Goal: Information Seeking & Learning: Ask a question

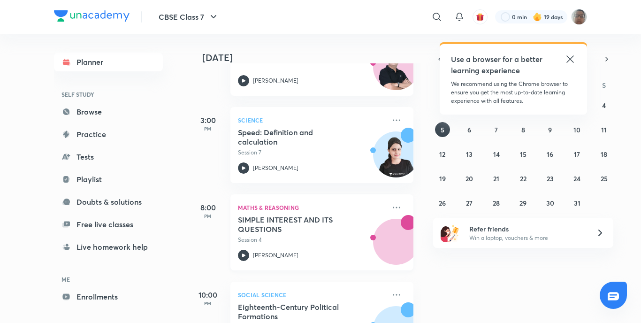
scroll to position [322, 0]
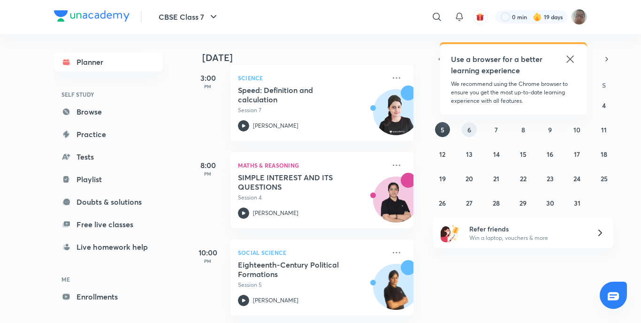
click at [464, 127] on button "6" at bounding box center [469, 129] width 15 height 15
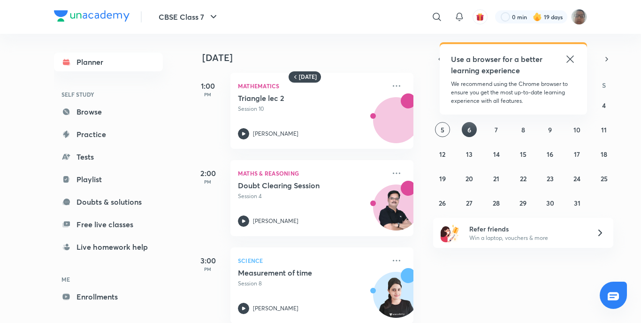
scroll to position [0, 0]
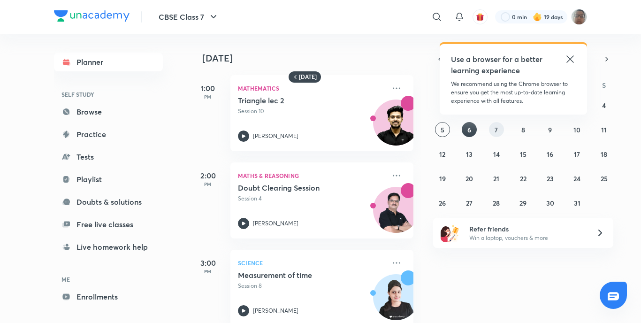
click at [493, 125] on button "7" at bounding box center [496, 129] width 15 height 15
click at [493, 126] on button "7" at bounding box center [496, 129] width 15 height 15
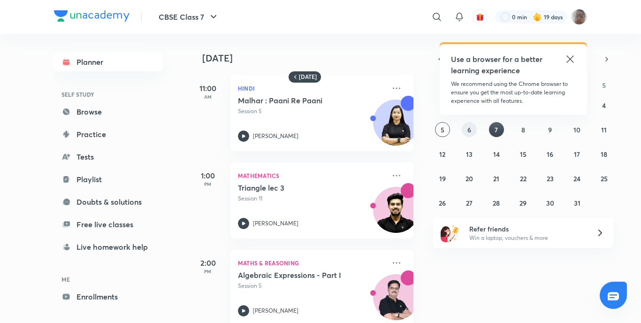
click at [472, 133] on button "6" at bounding box center [469, 129] width 15 height 15
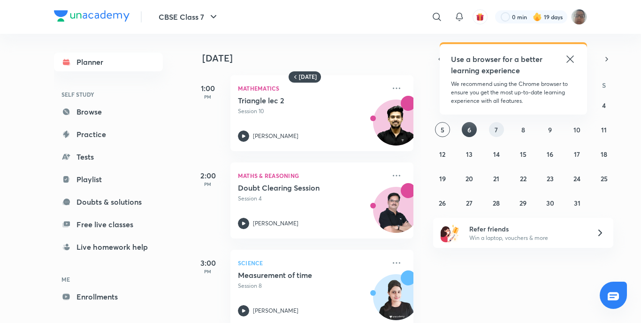
click at [498, 131] on abbr "7" at bounding box center [496, 129] width 3 height 9
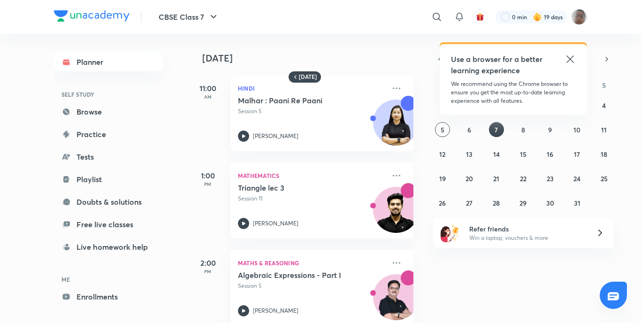
click at [531, 129] on div "28 29 30 1 2 3 4 5 6 7 8 9 10 11 12 13 14 15 16 17 18 19 20 21 22 23 24 25 26 2…" at bounding box center [523, 154] width 180 height 113
click at [515, 137] on div "28 29 30 1 2 3 4 5 6 7 8 9 10 11 12 13 14 15 16 17 18 19 20 21 22 23 24 25 26 2…" at bounding box center [523, 154] width 180 height 113
click at [520, 134] on button "8" at bounding box center [523, 129] width 15 height 15
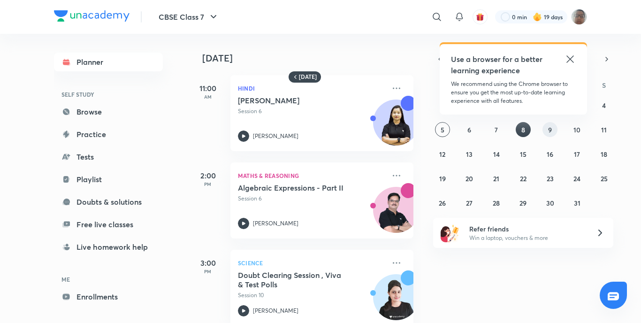
click at [552, 132] on button "9" at bounding box center [549, 129] width 15 height 15
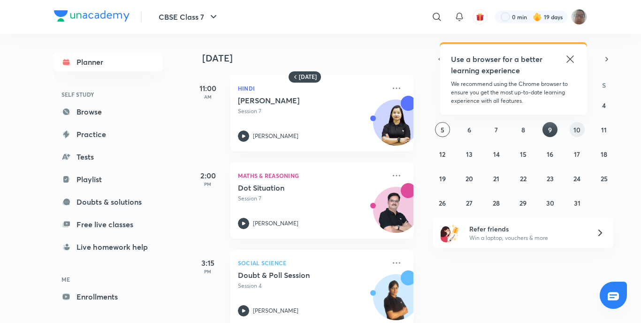
click at [573, 132] on button "10" at bounding box center [577, 129] width 15 height 15
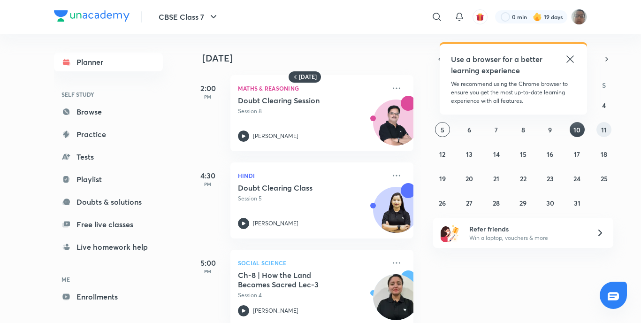
click at [599, 129] on div "28 29 30 1 2 3 4 5 6 7 8 9 10 11 12 13 14 15 16 17 18 19 20 21 22 23 24 25 26 2…" at bounding box center [523, 154] width 180 height 113
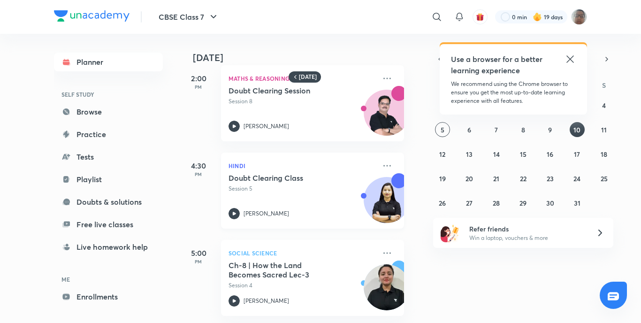
scroll to position [0, 9]
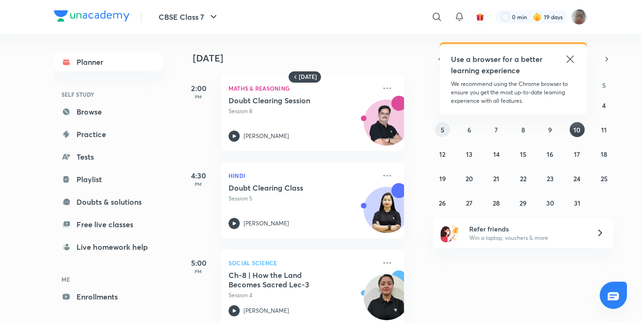
click at [447, 129] on button "5" at bounding box center [442, 129] width 15 height 15
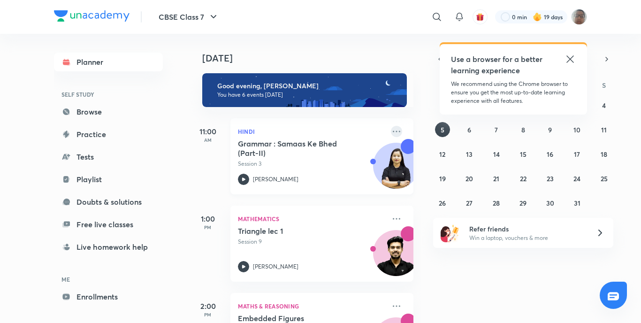
click at [392, 133] on icon at bounding box center [396, 131] width 11 height 11
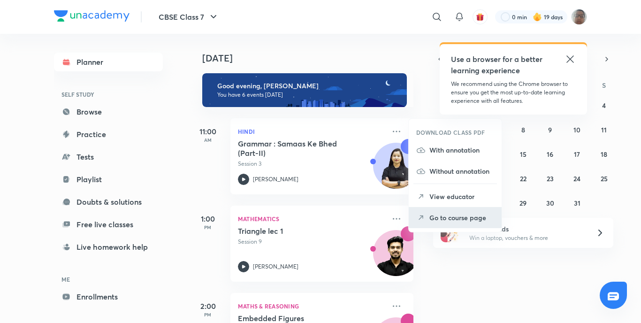
click at [445, 215] on p "Go to course page" at bounding box center [461, 218] width 65 height 10
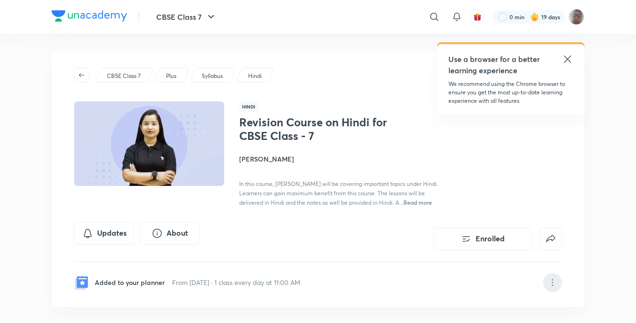
click at [553, 280] on icon at bounding box center [552, 279] width 1 height 1
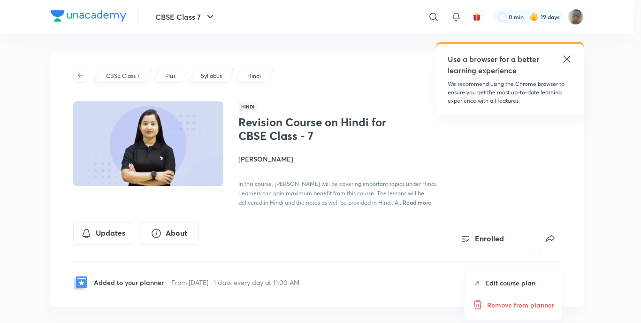
click at [532, 305] on p "Remove from planner" at bounding box center [520, 305] width 67 height 10
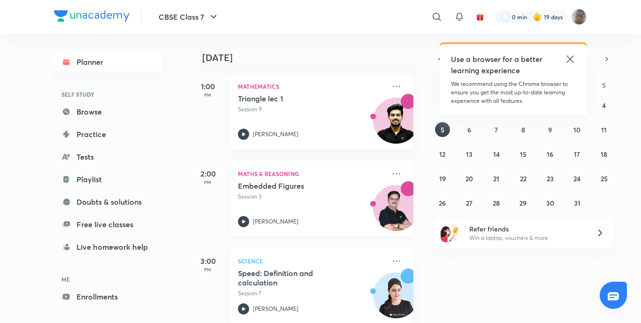
scroll to position [47, 0]
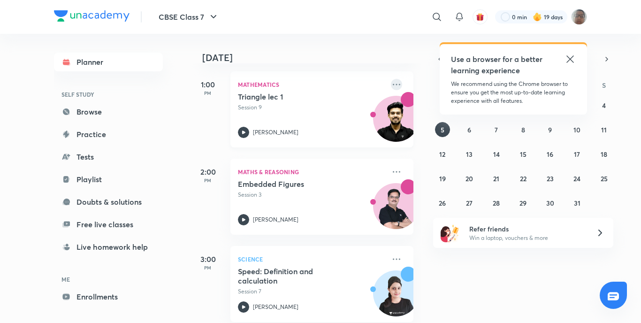
click at [391, 86] on icon at bounding box center [396, 84] width 11 height 11
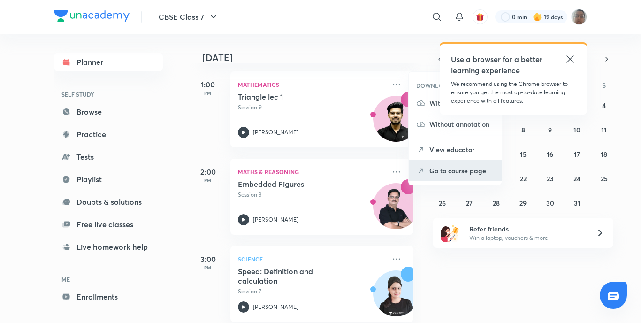
click at [415, 170] on li "Go to course page" at bounding box center [455, 170] width 93 height 21
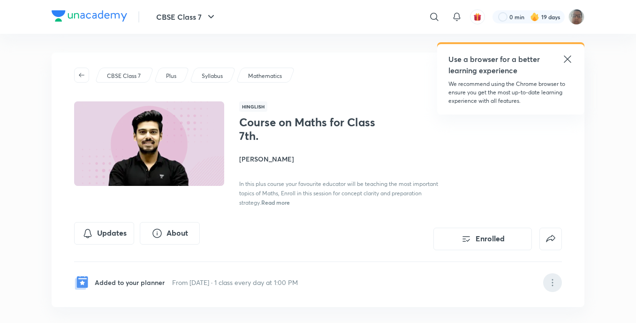
click at [557, 281] on icon at bounding box center [552, 282] width 11 height 11
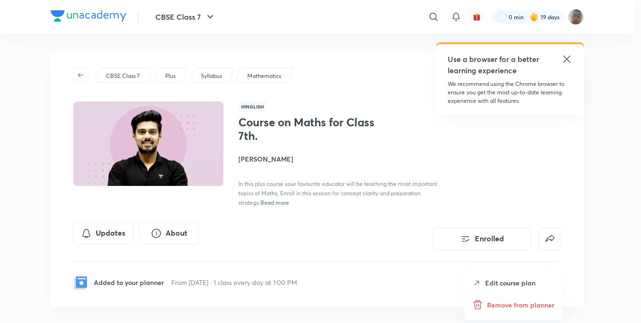
click at [543, 301] on p "Remove from planner" at bounding box center [520, 305] width 67 height 10
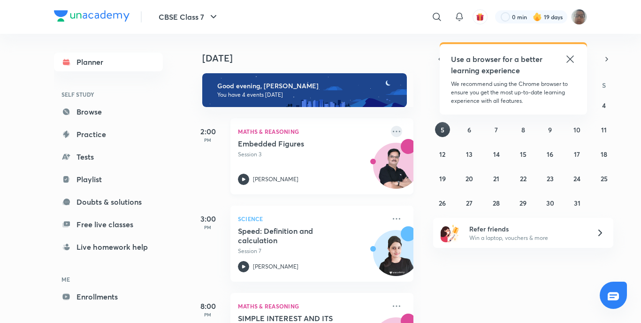
click at [391, 131] on icon at bounding box center [396, 131] width 11 height 11
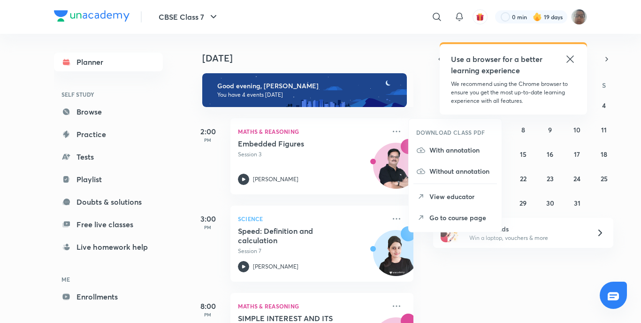
click at [437, 217] on p "Go to course page" at bounding box center [461, 218] width 65 height 10
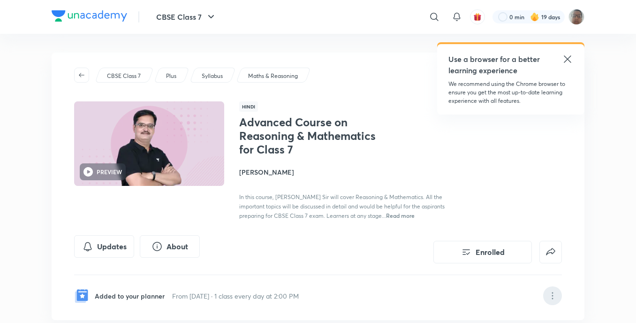
click at [552, 295] on icon at bounding box center [552, 295] width 11 height 11
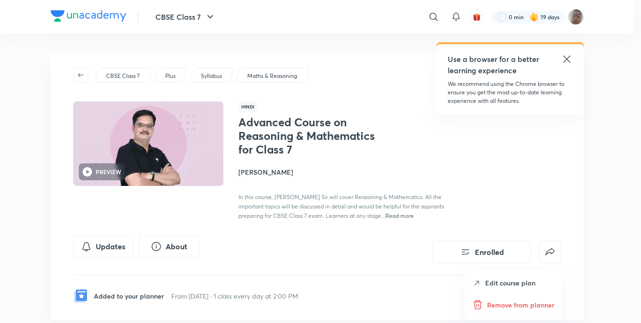
click at [539, 305] on p "Remove from planner" at bounding box center [520, 305] width 67 height 10
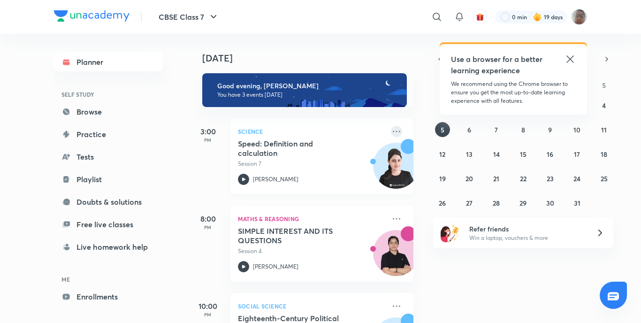
click at [392, 133] on icon at bounding box center [396, 131] width 11 height 11
click at [391, 133] on icon at bounding box center [396, 131] width 11 height 11
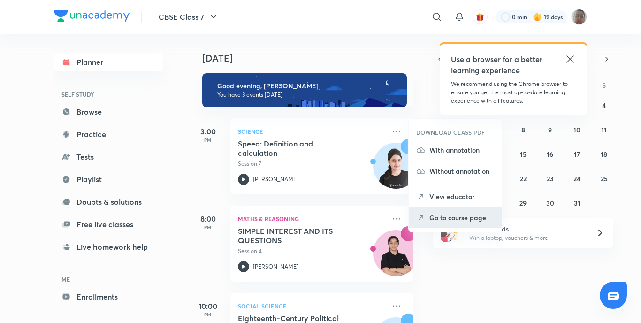
click at [446, 220] on p "Go to course page" at bounding box center [461, 218] width 65 height 10
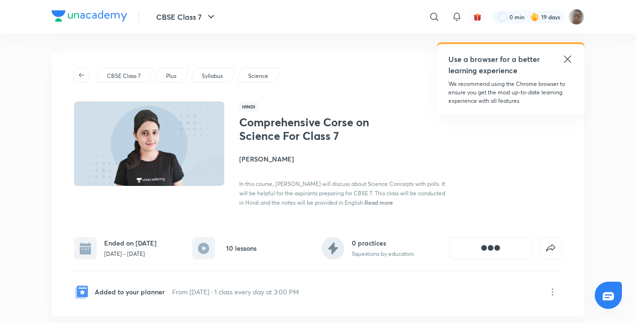
scroll to position [47, 0]
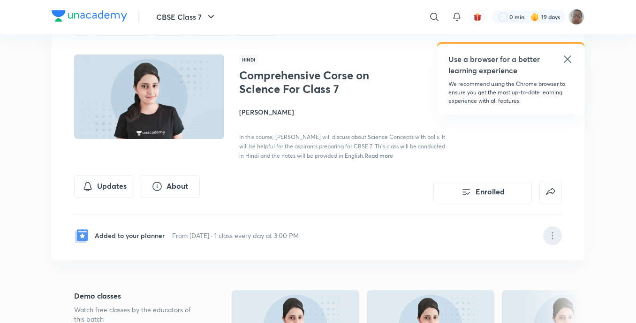
click at [560, 229] on div at bounding box center [552, 235] width 19 height 19
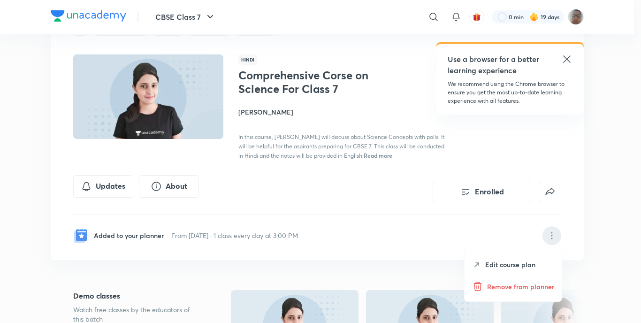
click at [540, 284] on p "Remove from planner" at bounding box center [520, 287] width 67 height 10
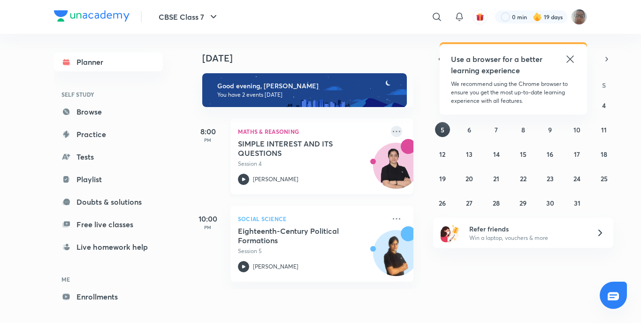
click at [391, 133] on icon at bounding box center [396, 131] width 11 height 11
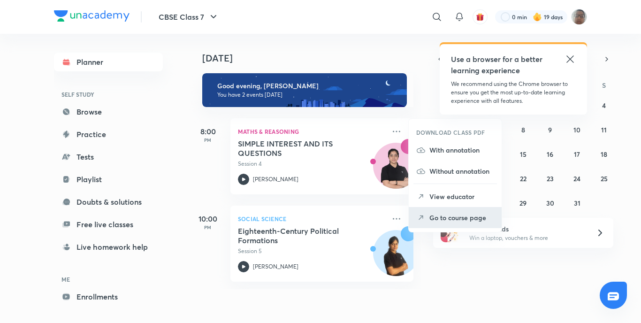
click at [458, 218] on p "Go to course page" at bounding box center [461, 218] width 65 height 10
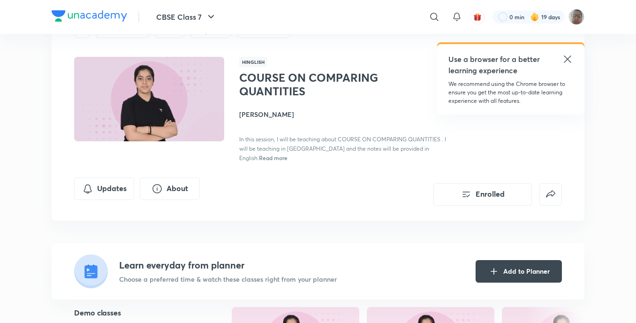
scroll to position [47, 0]
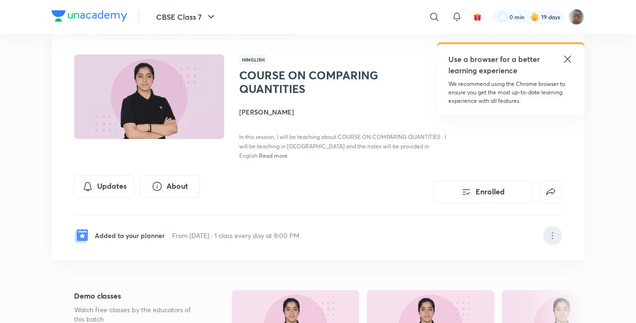
click at [555, 230] on icon at bounding box center [552, 235] width 11 height 11
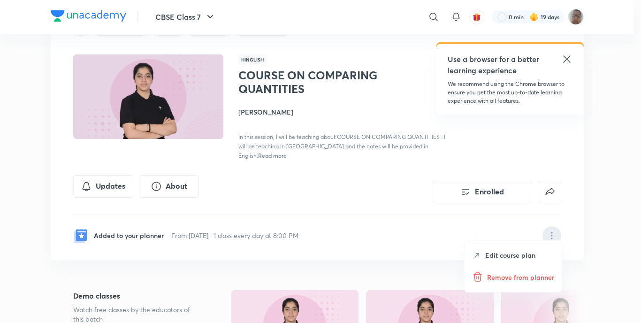
click at [551, 281] on p "Remove from planner" at bounding box center [520, 277] width 67 height 10
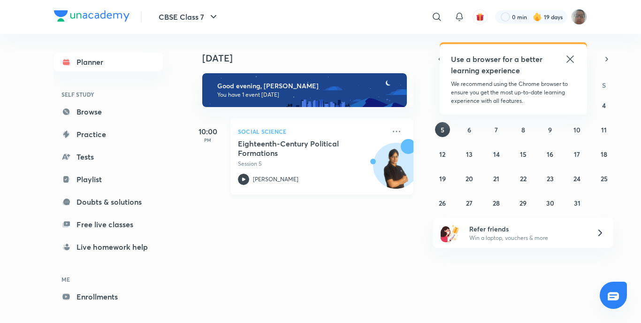
click at [246, 179] on icon at bounding box center [243, 179] width 11 height 11
click at [573, 63] on icon at bounding box center [569, 58] width 11 height 11
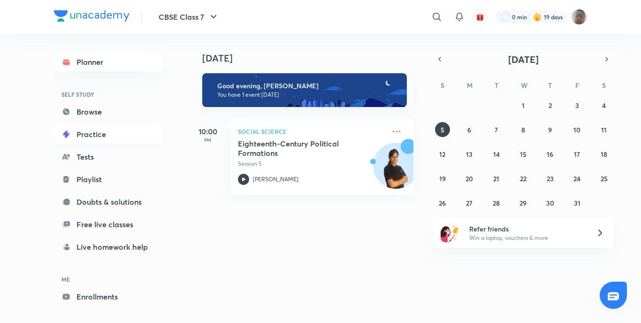
click at [104, 125] on link "Practice" at bounding box center [108, 134] width 109 height 19
click at [115, 119] on link "Browse" at bounding box center [108, 111] width 109 height 19
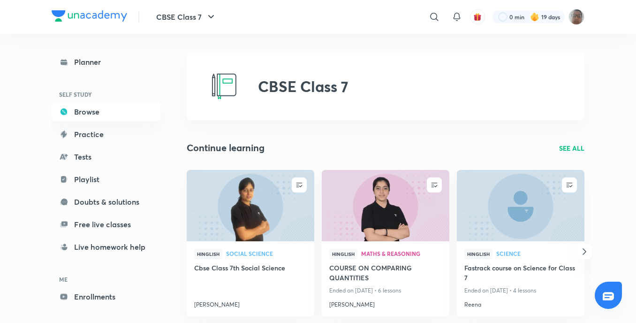
click at [159, 146] on div "Planner SELF STUDY Browse Practice Tests Playlist Doubts & solutions Free live …" at bounding box center [116, 175] width 128 height 282
drag, startPoint x: 147, startPoint y: 144, endPoint x: 134, endPoint y: 140, distance: 14.0
click at [147, 143] on div "Planner SELF STUDY Browse Practice Tests Playlist Doubts & solutions Free live …" at bounding box center [106, 191] width 109 height 276
drag, startPoint x: 133, startPoint y: 140, endPoint x: 124, endPoint y: 139, distance: 9.0
click at [132, 140] on link "Practice" at bounding box center [106, 134] width 109 height 19
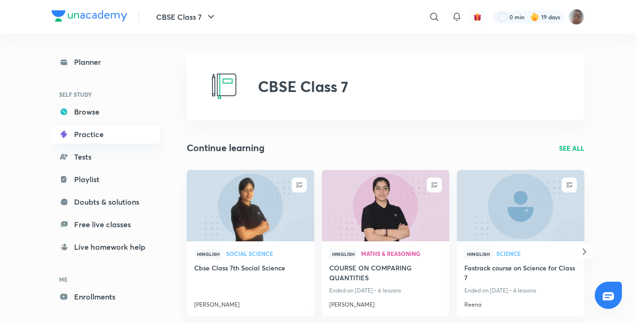
click at [136, 139] on link "Practice" at bounding box center [106, 134] width 109 height 19
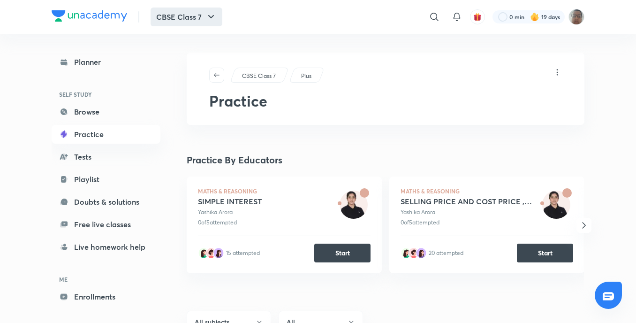
click at [208, 20] on icon "button" at bounding box center [211, 16] width 11 height 11
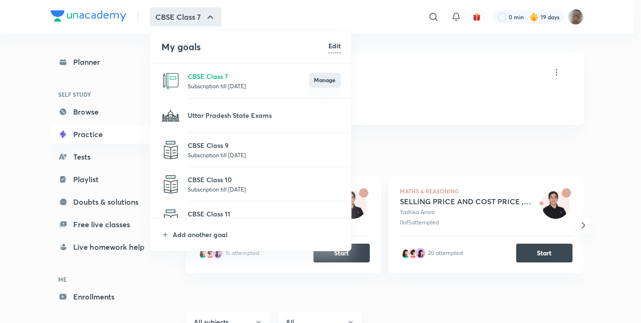
click at [331, 81] on button "Manage" at bounding box center [324, 80] width 31 height 15
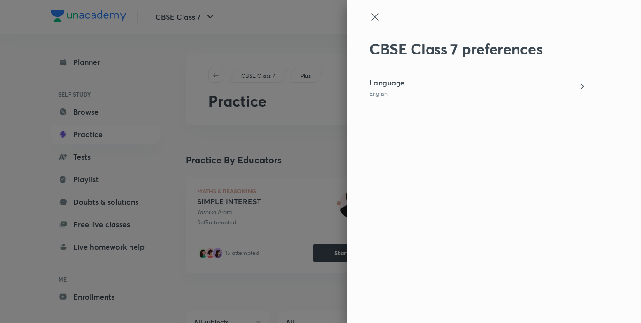
click at [370, 15] on icon at bounding box center [374, 16] width 11 height 11
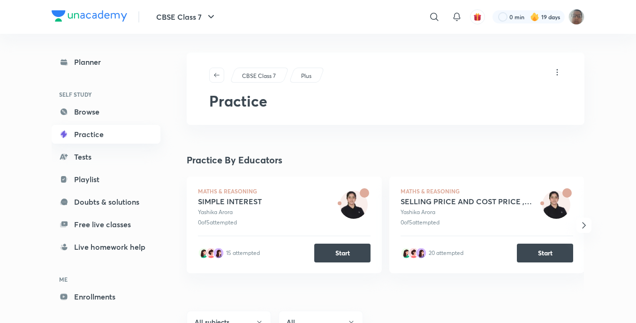
scroll to position [32, 0]
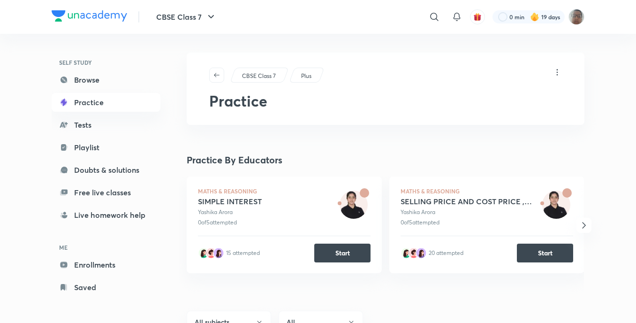
click at [84, 114] on div "Planner SELF STUDY Browse Practice Tests Playlist Doubts & solutions Free live …" at bounding box center [106, 159] width 109 height 276
click at [82, 122] on link "Tests" at bounding box center [106, 124] width 109 height 19
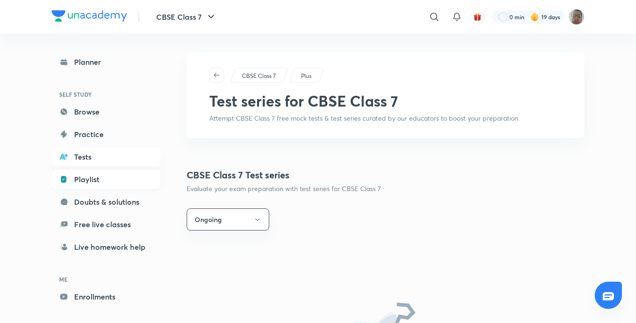
click at [84, 184] on link "Playlist" at bounding box center [106, 179] width 109 height 19
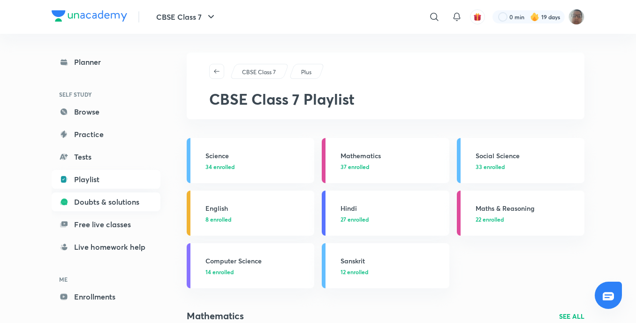
click at [119, 199] on link "Doubts & solutions" at bounding box center [106, 201] width 109 height 19
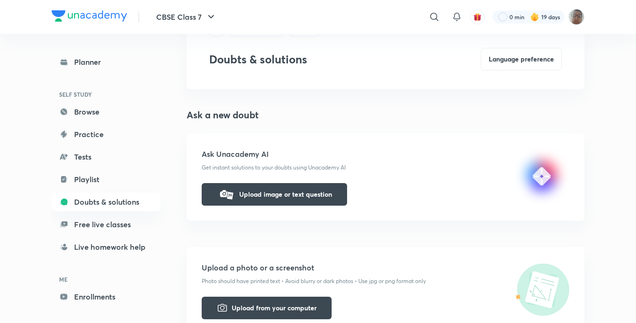
scroll to position [47, 0]
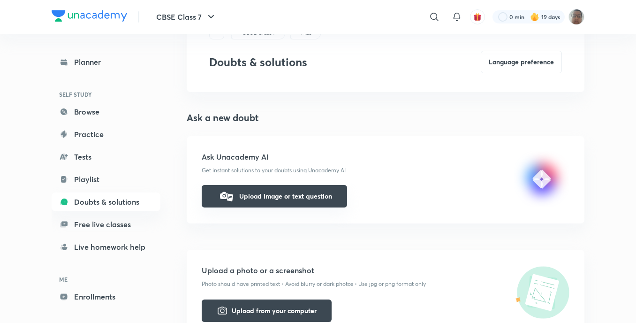
click at [308, 201] on button "Upload image or text question" at bounding box center [274, 196] width 145 height 23
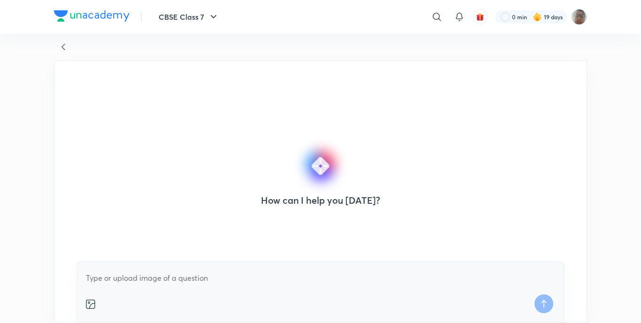
drag, startPoint x: 160, startPoint y: 285, endPoint x: 177, endPoint y: 274, distance: 20.0
click at [166, 281] on textarea at bounding box center [320, 277] width 471 height 17
click at [158, 280] on textarea "How to talk with Puna in laptop?" at bounding box center [320, 277] width 471 height 17
type textarea "How to talk with una in laptop?"
click at [544, 305] on icon at bounding box center [543, 303] width 19 height 19
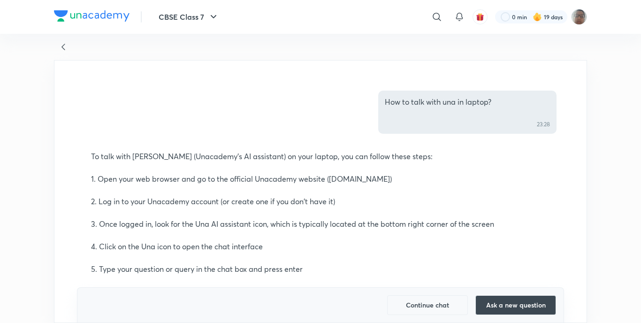
click at [63, 50] on icon at bounding box center [63, 46] width 11 height 11
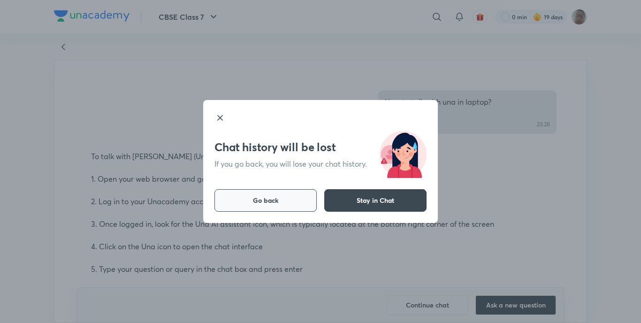
click at [307, 206] on button "Go back" at bounding box center [265, 200] width 102 height 23
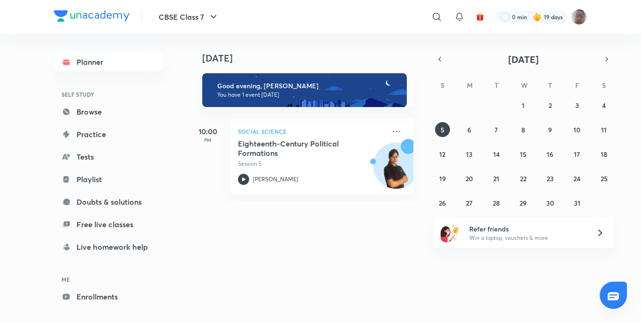
click at [603, 302] on div at bounding box center [613, 295] width 27 height 27
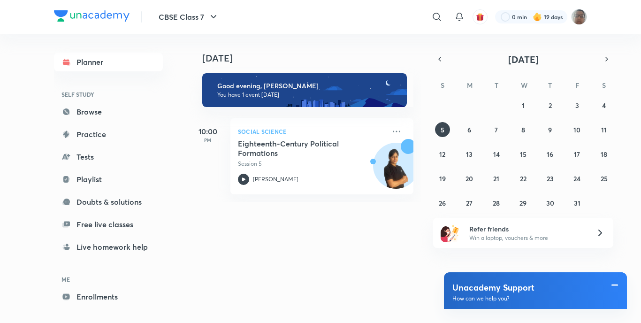
click at [581, 287] on label "Unacademy Support" at bounding box center [518, 287] width 133 height 11
click at [615, 285] on span at bounding box center [614, 284] width 9 height 11
click at [615, 284] on span at bounding box center [614, 284] width 9 height 11
click at [614, 284] on span at bounding box center [614, 284] width 9 height 11
click at [613, 284] on span at bounding box center [614, 284] width 9 height 11
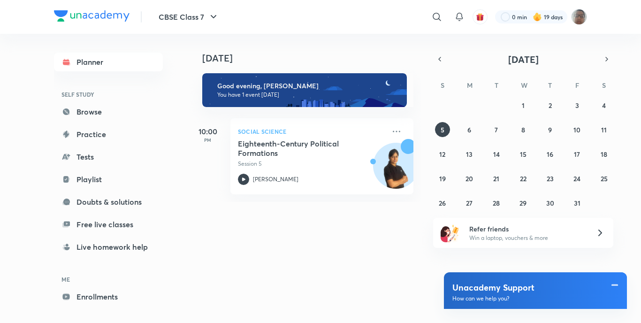
drag, startPoint x: 571, startPoint y: 293, endPoint x: 565, endPoint y: 300, distance: 9.7
click at [565, 300] on div "Unacademy Support How can we help you?" at bounding box center [518, 292] width 133 height 20
click at [352, 268] on div "[DATE] [DATE] Good evening, [PERSON_NAME] You have 1 event [DATE] 10:00 PM Soci…" at bounding box center [388, 175] width 398 height 282
click at [305, 265] on div "[DATE] [DATE] Good evening, [PERSON_NAME] You have 1 event [DATE] 10:00 PM Soci…" at bounding box center [388, 175] width 398 height 282
click at [137, 101] on h6 "SELF STUDY" at bounding box center [108, 94] width 109 height 16
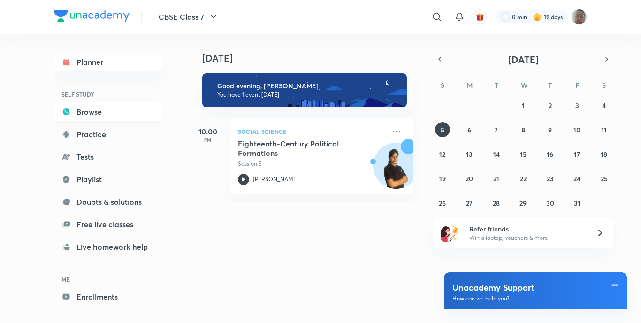
click at [137, 115] on link "Browse" at bounding box center [108, 111] width 109 height 19
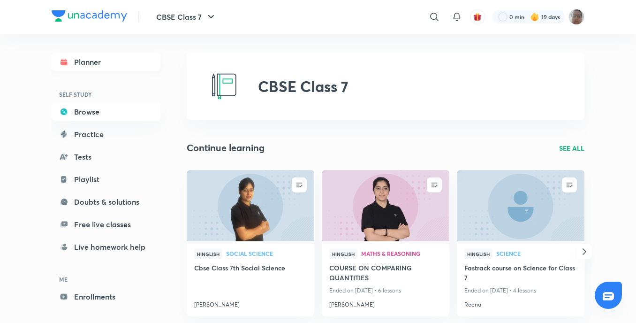
click at [55, 55] on link "Planner" at bounding box center [106, 62] width 109 height 19
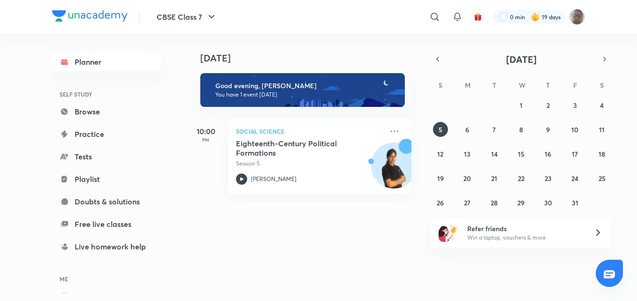
drag, startPoint x: 621, startPoint y: 282, endPoint x: 618, endPoint y: 277, distance: 6.1
click at [618, 277] on body "CBSE Class 7 ​ 0 min 19 days Planner SELF STUDY Browse Practice Tests Playlist …" at bounding box center [318, 150] width 637 height 301
drag, startPoint x: 618, startPoint y: 277, endPoint x: 612, endPoint y: 274, distance: 6.5
click at [615, 275] on div at bounding box center [609, 273] width 27 height 27
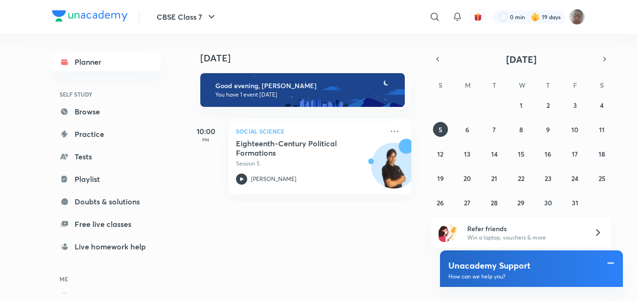
drag, startPoint x: 572, startPoint y: 265, endPoint x: 567, endPoint y: 263, distance: 5.8
click at [570, 264] on label "Unacademy Support" at bounding box center [515, 265] width 133 height 11
click at [514, 262] on label "Unacademy Support" at bounding box center [515, 265] width 133 height 11
click at [502, 266] on label "Unacademy Support" at bounding box center [515, 265] width 133 height 11
click at [548, 276] on label "How can we help you?" at bounding box center [515, 276] width 133 height 7
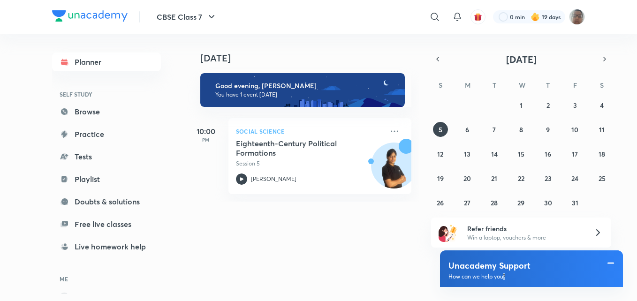
drag, startPoint x: 546, startPoint y: 276, endPoint x: 539, endPoint y: 275, distance: 7.1
click at [539, 276] on label "How can we help you?" at bounding box center [515, 276] width 133 height 7
drag, startPoint x: 606, startPoint y: 268, endPoint x: 508, endPoint y: 276, distance: 98.4
click at [508, 276] on label "How can we help you?" at bounding box center [515, 276] width 133 height 7
click at [606, 261] on span at bounding box center [610, 263] width 9 height 11
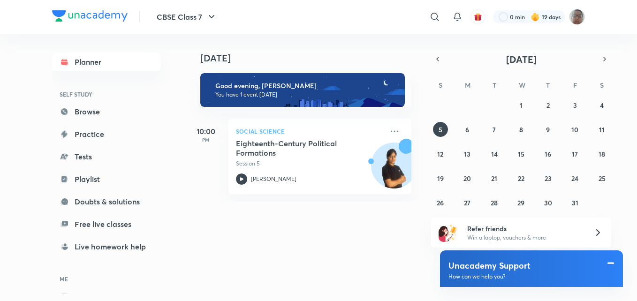
click at [612, 260] on span at bounding box center [610, 263] width 9 height 11
drag, startPoint x: 595, startPoint y: 260, endPoint x: 537, endPoint y: 264, distance: 58.3
click at [549, 263] on div "Unacademy Support How can we help you?" at bounding box center [531, 269] width 183 height 37
drag, startPoint x: 537, startPoint y: 264, endPoint x: 498, endPoint y: 262, distance: 39.4
click at [498, 262] on label "Unacademy Support" at bounding box center [515, 265] width 133 height 11
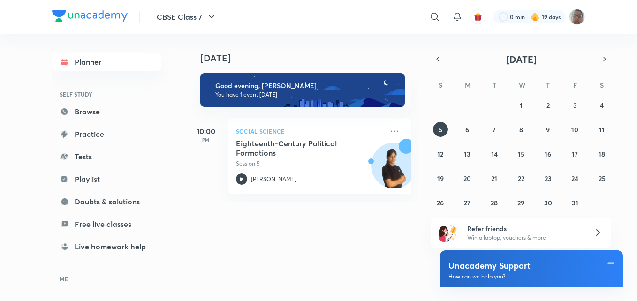
click at [495, 266] on label "Unacademy Support" at bounding box center [515, 265] width 133 height 11
click at [494, 267] on label "Unacademy Support" at bounding box center [515, 265] width 133 height 11
click at [492, 274] on label "How can we help you?" at bounding box center [515, 276] width 133 height 7
click at [113, 122] on div "Planner SELF STUDY Browse Practice Tests Playlist Doubts & solutions Free live …" at bounding box center [106, 191] width 109 height 276
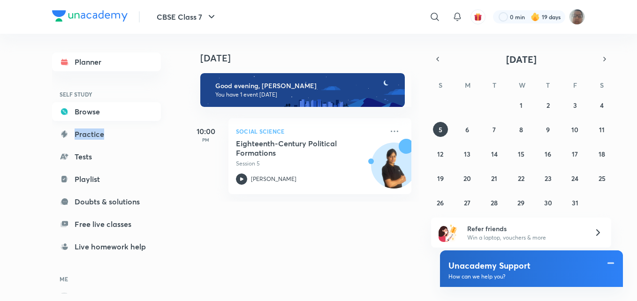
drag, startPoint x: 113, startPoint y: 122, endPoint x: 116, endPoint y: 117, distance: 5.7
click at [116, 117] on link "Browse" at bounding box center [106, 111] width 109 height 19
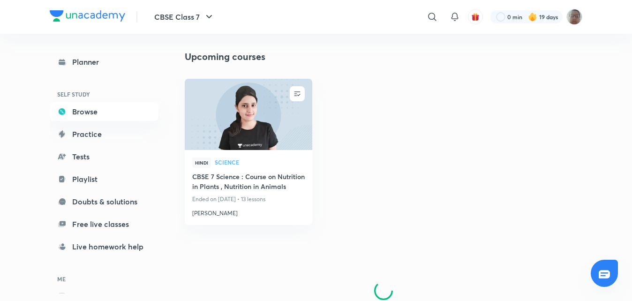
scroll to position [612, 0]
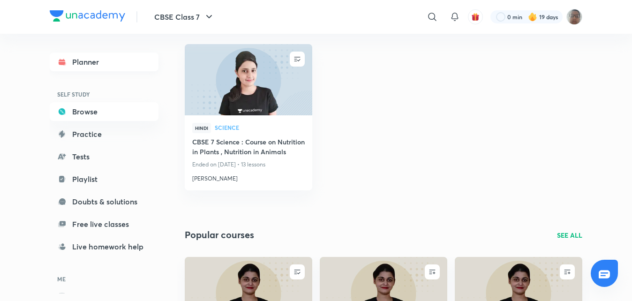
click at [133, 56] on link "Planner" at bounding box center [104, 62] width 109 height 19
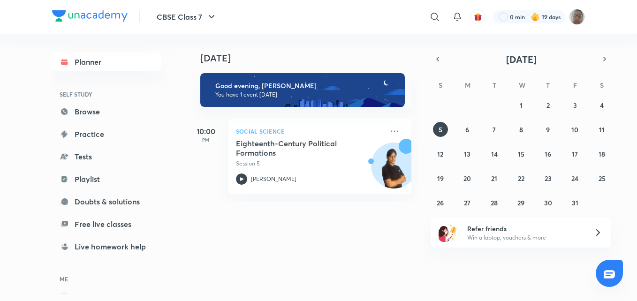
click at [118, 258] on div "Planner SELF STUDY Browse Practice Tests Playlist Doubts & solutions Free live …" at bounding box center [106, 191] width 109 height 276
click at [126, 250] on link "Live homework help" at bounding box center [106, 246] width 109 height 19
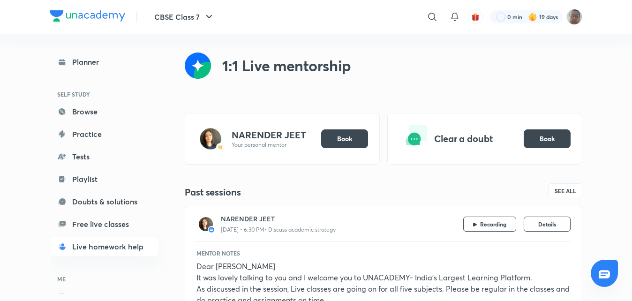
click at [82, 276] on h6 "ME" at bounding box center [104, 279] width 109 height 16
click at [78, 279] on h6 "ME" at bounding box center [104, 279] width 109 height 16
click at [63, 282] on h6 "ME" at bounding box center [104, 279] width 109 height 16
click at [121, 245] on link "Live homework help" at bounding box center [104, 246] width 109 height 19
click at [117, 229] on link "Free live classes" at bounding box center [104, 224] width 109 height 19
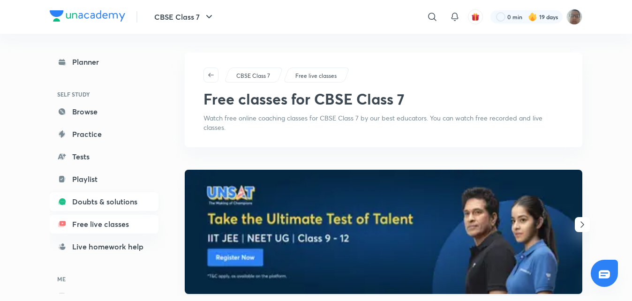
click at [123, 203] on link "Doubts & solutions" at bounding box center [104, 201] width 109 height 19
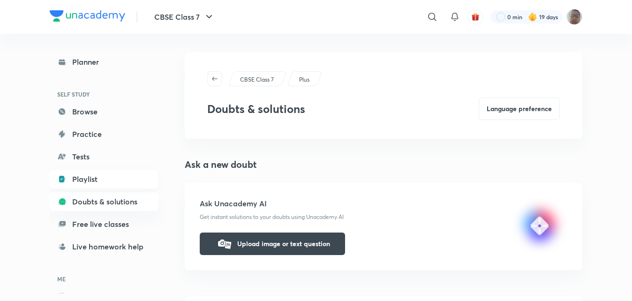
click at [109, 183] on link "Playlist" at bounding box center [104, 179] width 109 height 19
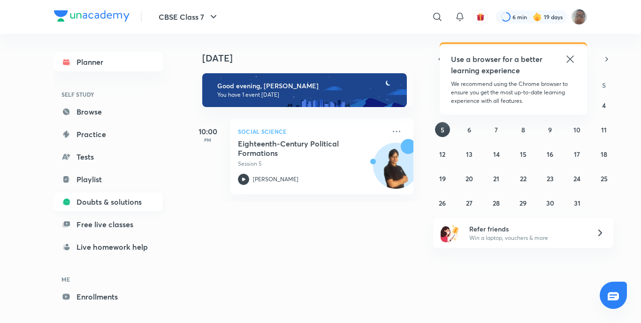
click at [113, 200] on link "Doubts & solutions" at bounding box center [108, 201] width 109 height 19
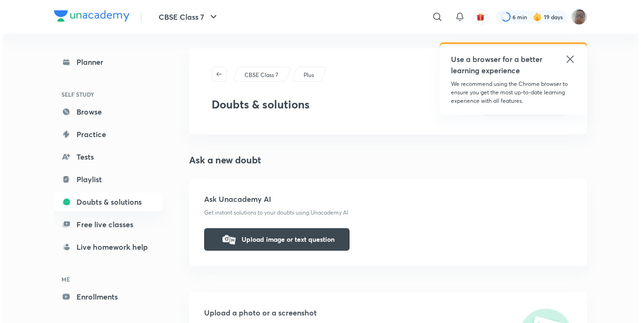
scroll to position [141, 0]
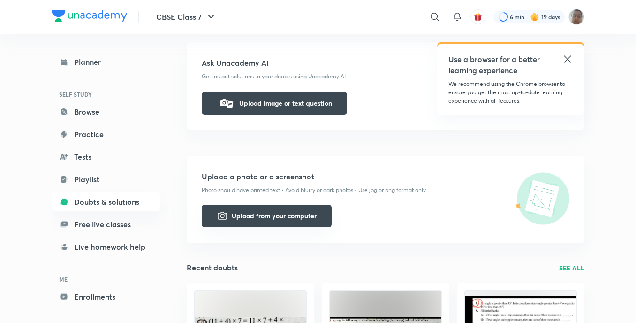
click at [287, 219] on button "Upload from your computer" at bounding box center [267, 216] width 130 height 23
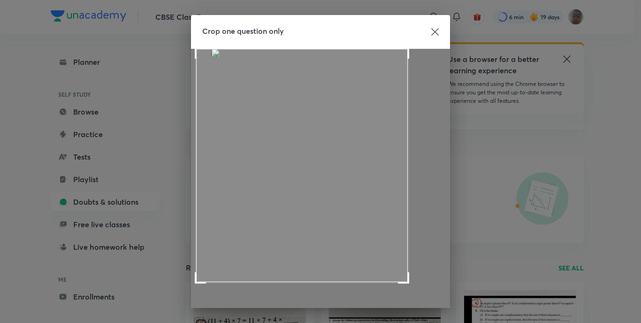
click at [185, 12] on div "Crop one question only Rotate Next" at bounding box center [320, 161] width 641 height 323
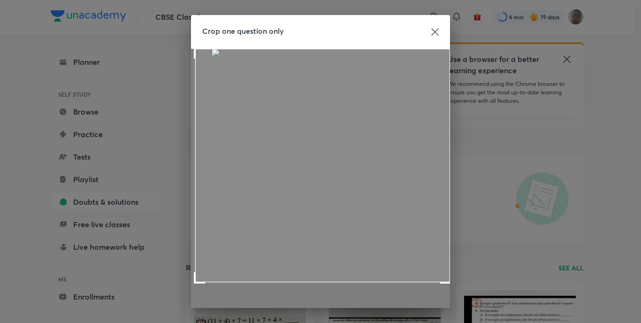
click at [506, 34] on div "Crop one question only Rotate Next" at bounding box center [320, 161] width 641 height 323
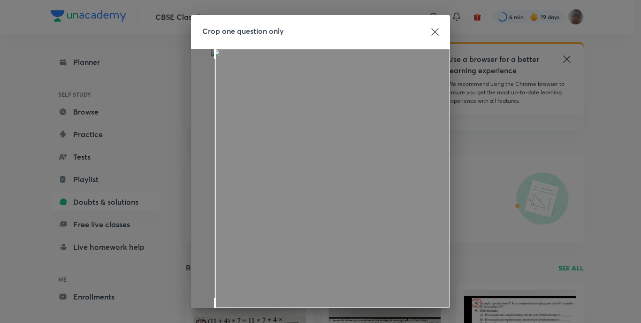
click at [211, 322] on html "CBSE Class 7 ​ Use a browser for a better learning experience We recommend usin…" at bounding box center [320, 188] width 641 height 658
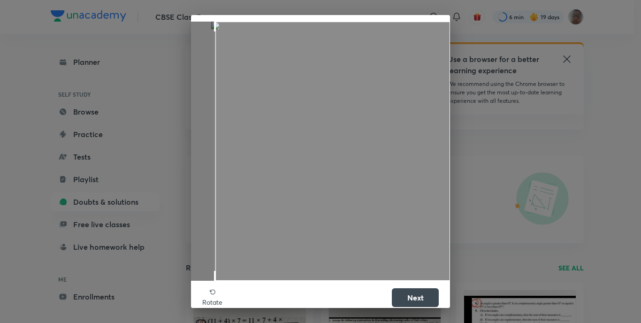
scroll to position [41, 0]
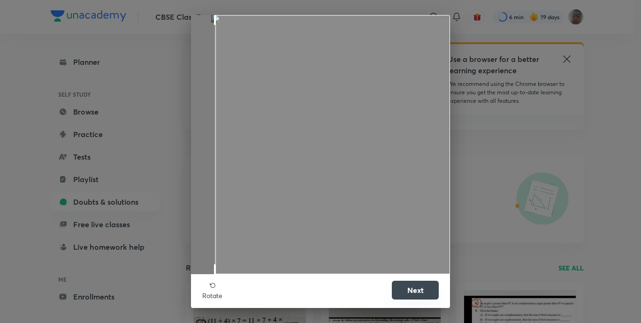
click at [412, 282] on button "Next" at bounding box center [415, 290] width 47 height 19
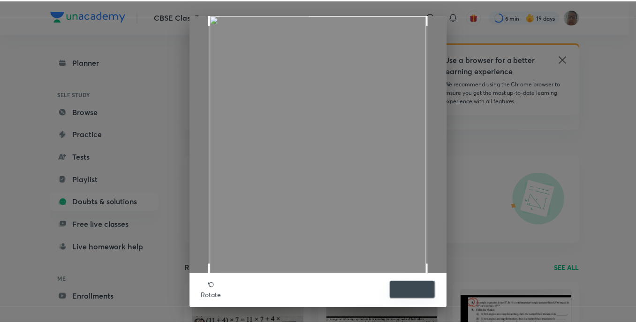
scroll to position [34, 0]
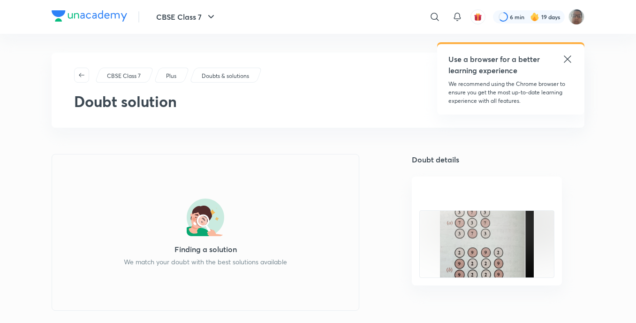
click at [564, 56] on icon at bounding box center [567, 58] width 11 height 11
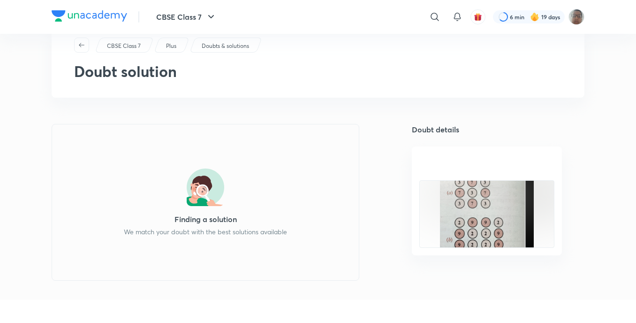
scroll to position [47, 0]
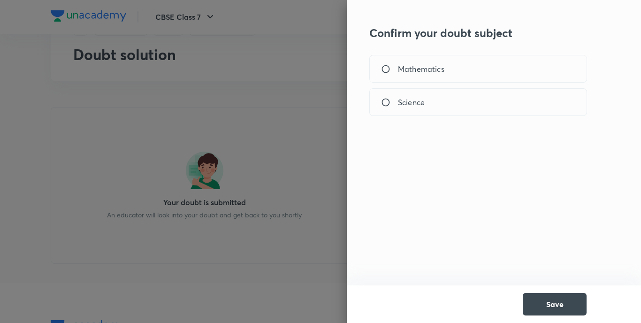
click at [405, 70] on span "Mathematics" at bounding box center [421, 68] width 46 height 11
click at [398, 70] on input "Mathematics" at bounding box center [389, 68] width 17 height 9
radio input "true"
click at [541, 294] on button "Save" at bounding box center [555, 303] width 64 height 23
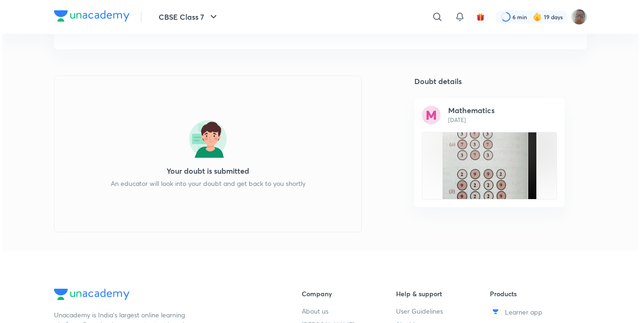
scroll to position [94, 0]
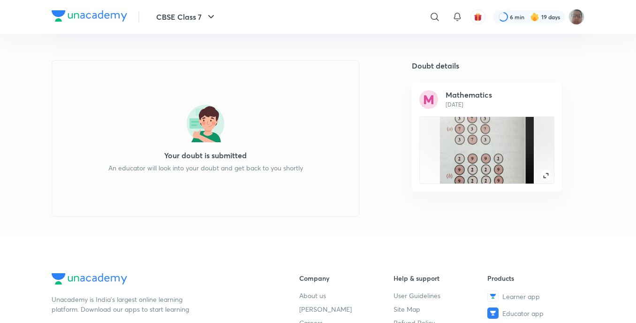
click at [450, 159] on img at bounding box center [487, 150] width 94 height 104
